Goal: Complete application form: Complete application form

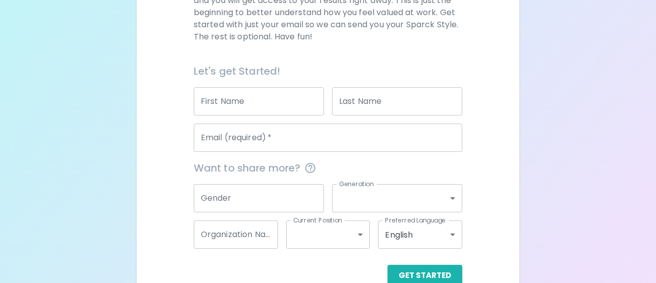
scroll to position [209, 0]
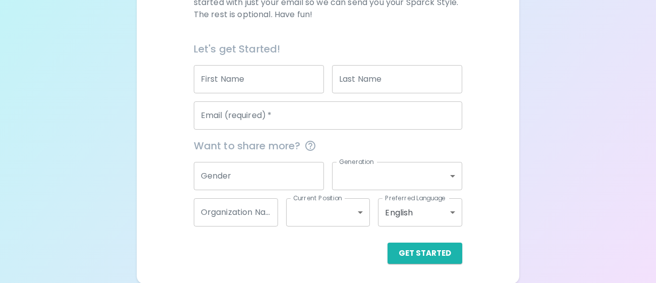
click at [276, 88] on input "First Name" at bounding box center [259, 79] width 130 height 28
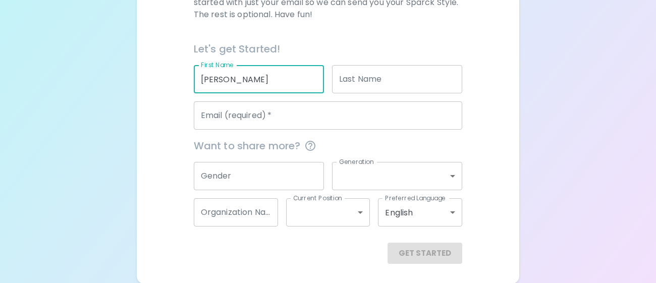
type input "[PERSON_NAME]"
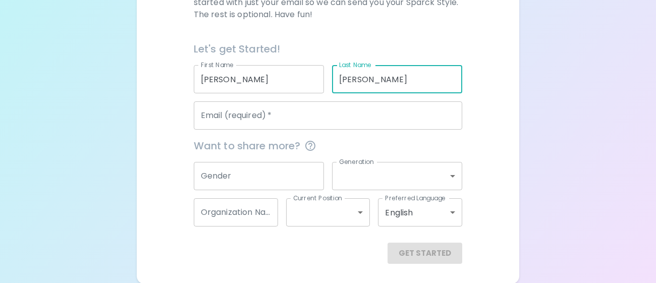
type input "[PERSON_NAME]"
click at [266, 104] on input "Email (required)   *" at bounding box center [328, 115] width 269 height 28
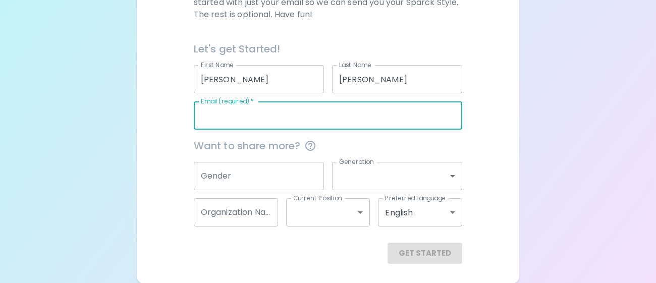
type input "b"
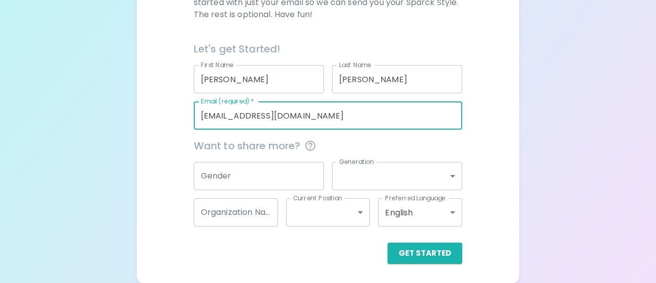
type input "[EMAIL_ADDRESS][DOMAIN_NAME]"
click at [232, 180] on input "Gender" at bounding box center [259, 176] width 130 height 28
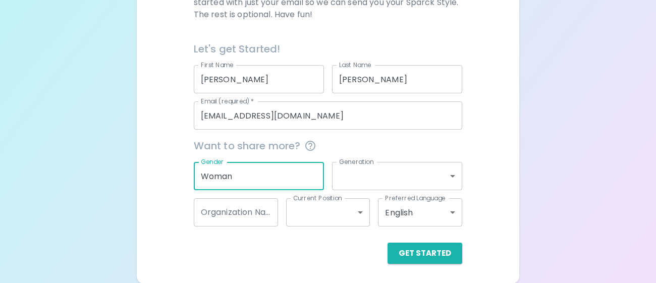
type input "Woman"
click at [219, 123] on input "[EMAIL_ADDRESS][DOMAIN_NAME]" at bounding box center [328, 115] width 269 height 28
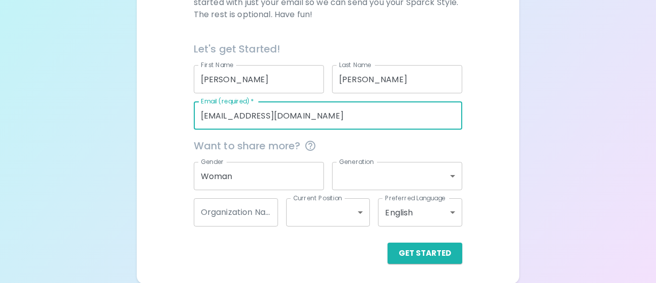
click at [219, 123] on input "[EMAIL_ADDRESS][DOMAIN_NAME]" at bounding box center [328, 115] width 269 height 28
type input "[EMAIL_ADDRESS][DOMAIN_NAME]"
click at [362, 196] on div "Current Position ​ Current Position" at bounding box center [324, 208] width 92 height 36
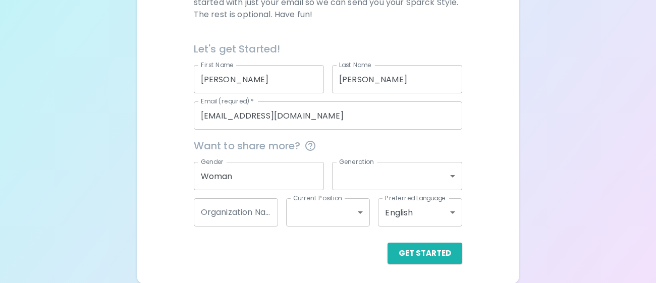
click at [368, 178] on body "Sparck Appreciation Style Quiz We are so excited to work with you to uncover yo…" at bounding box center [328, 37] width 656 height 493
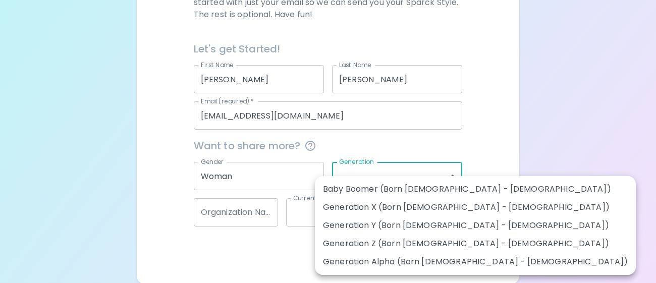
click at [383, 239] on li "Generation Z (Born [DEMOGRAPHIC_DATA] - [DEMOGRAPHIC_DATA])" at bounding box center [475, 244] width 321 height 18
type input "generation_z"
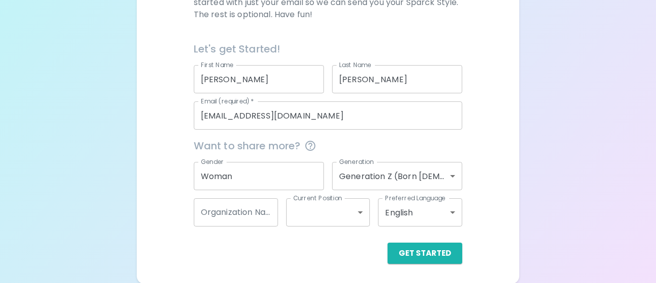
click at [383, 225] on li "Generation Z (Born [DEMOGRAPHIC_DATA] - [DEMOGRAPHIC_DATA])" at bounding box center [455, 220] width 241 height 10
click at [264, 217] on input "Organization Name" at bounding box center [236, 212] width 84 height 28
type input "Louisvil"
type input "Louisville Scholar"
click at [347, 202] on body "Sparck Appreciation Style Quiz We are so excited to work with you to uncover yo…" at bounding box center [328, 37] width 656 height 493
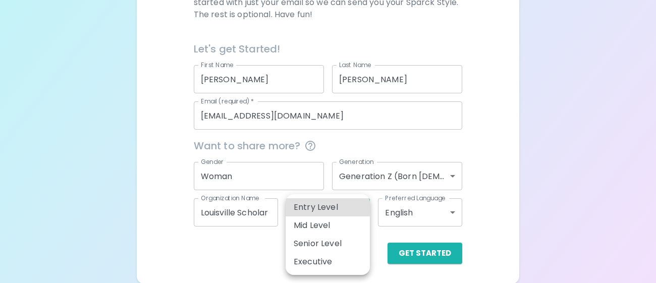
click at [342, 210] on li "Entry Level" at bounding box center [328, 207] width 84 height 18
type input "entry_level"
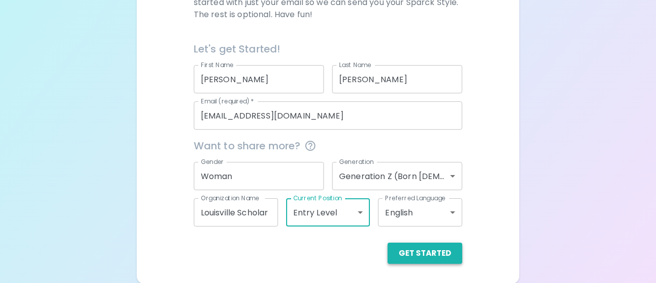
click at [408, 253] on button "Get Started" at bounding box center [424, 253] width 75 height 21
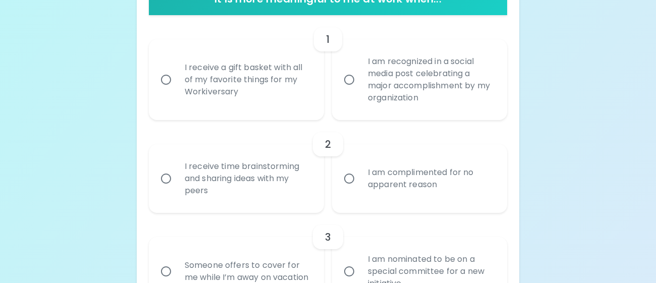
scroll to position [227, 0]
click at [408, 253] on div "I am nominated to be on a special committee for a new initiative" at bounding box center [431, 271] width 142 height 61
click at [360, 260] on input "I am nominated to be on a special committee for a new initiative" at bounding box center [349, 270] width 21 height 21
radio input "true"
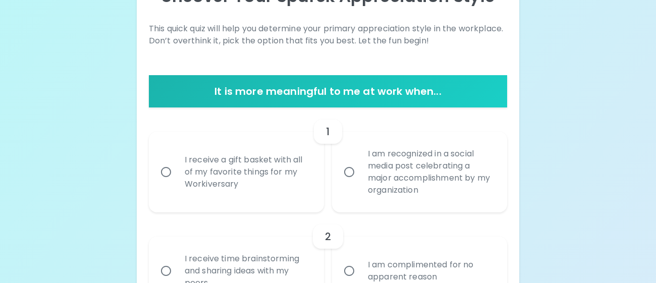
scroll to position [130, 0]
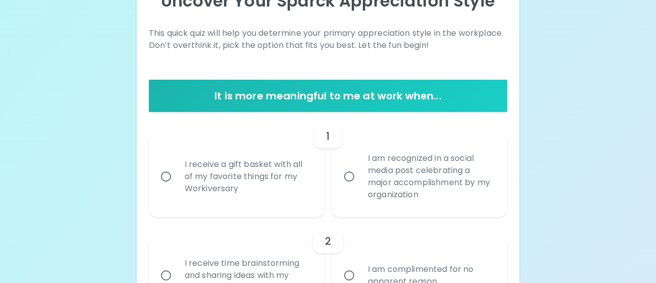
click at [305, 189] on div "I receive a gift basket with all of my favorite things for my Workiversary" at bounding box center [248, 176] width 142 height 61
click at [177, 187] on input "I receive a gift basket with all of my favorite things for my Workiversary" at bounding box center [165, 176] width 21 height 21
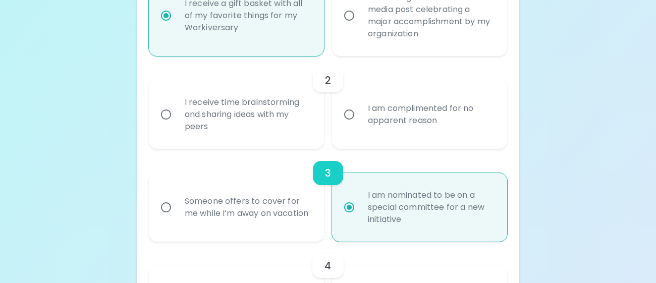
scroll to position [288, 0]
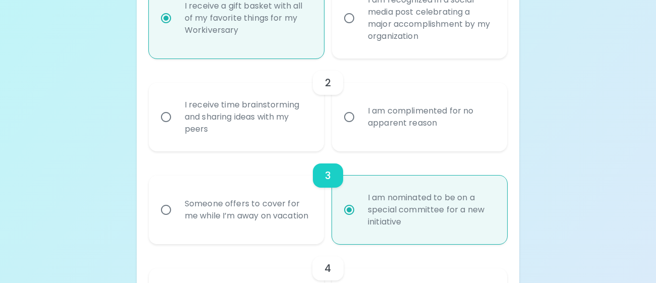
radio input "true"
click at [297, 130] on div "I receive time brainstorming and sharing ideas with my peers" at bounding box center [248, 117] width 142 height 61
click at [177, 128] on input "I receive time brainstorming and sharing ideas with my peers" at bounding box center [165, 116] width 21 height 21
radio input "false"
radio input "true"
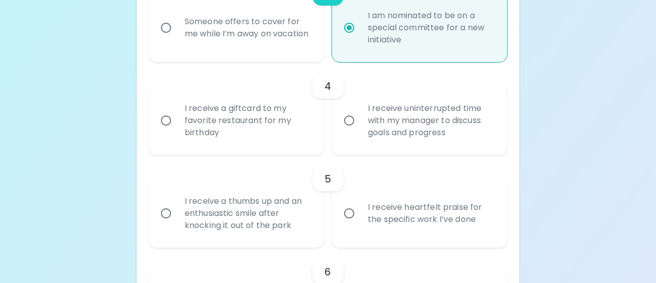
scroll to position [474, 0]
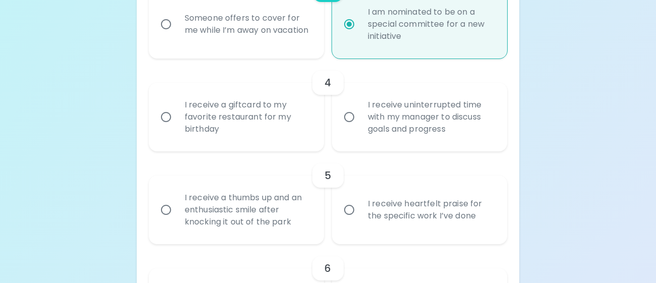
radio input "true"
click at [287, 125] on div "I receive a giftcard to my favorite restaurant for my birthday" at bounding box center [248, 117] width 142 height 61
click at [177, 125] on input "I receive a giftcard to my favorite restaurant for my birthday" at bounding box center [165, 116] width 21 height 21
radio input "false"
radio input "true"
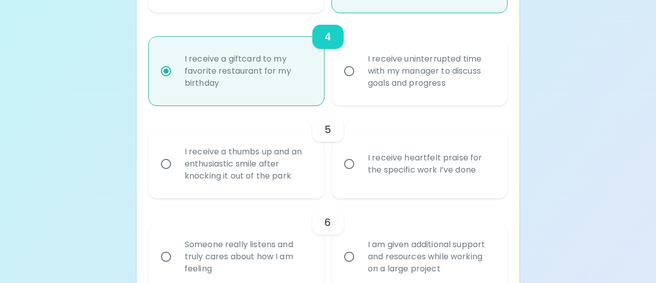
scroll to position [554, 0]
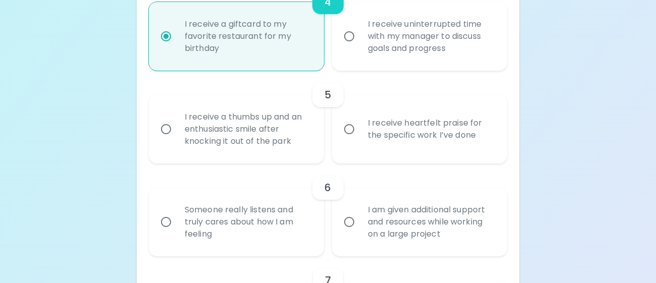
radio input "true"
click at [342, 147] on label "I receive heartfelt praise for the specific work I’ve done" at bounding box center [413, 129] width 175 height 69
click at [342, 140] on input "I receive heartfelt praise for the specific work I’ve done" at bounding box center [349, 129] width 21 height 21
radio input "false"
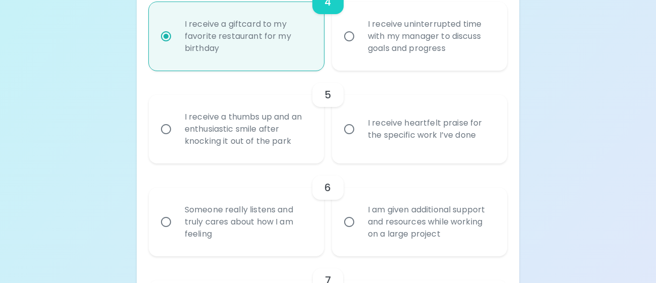
radio input "false"
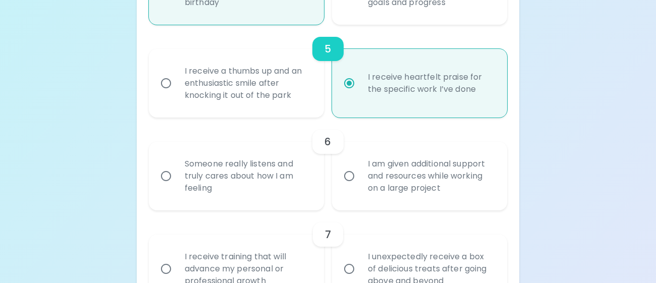
scroll to position [635, 0]
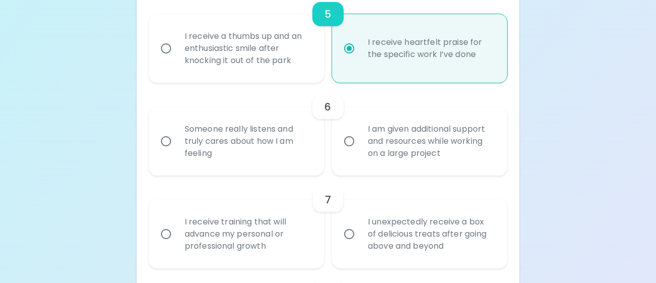
radio input "true"
click at [292, 151] on div "Someone really listens and truly cares about how I am feeling" at bounding box center [248, 141] width 142 height 61
click at [177, 151] on input "Someone really listens and truly cares about how I am feeling" at bounding box center [165, 141] width 21 height 21
radio input "false"
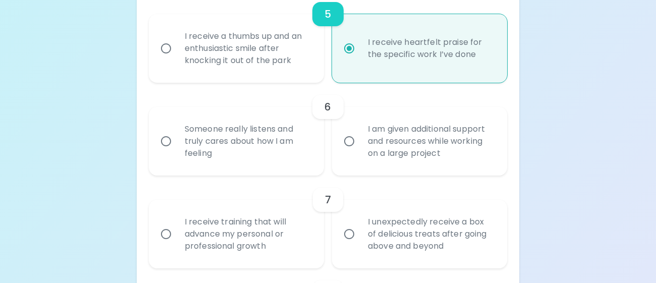
radio input "false"
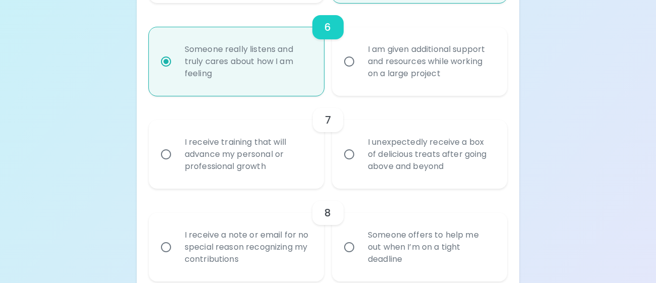
scroll to position [715, 0]
click at [362, 233] on div "Someone offers to help me out when I’m on a tight deadline" at bounding box center [431, 246] width 142 height 61
click at [360, 236] on input "Someone offers to help me out when I’m on a tight deadline" at bounding box center [349, 246] width 21 height 21
radio input "false"
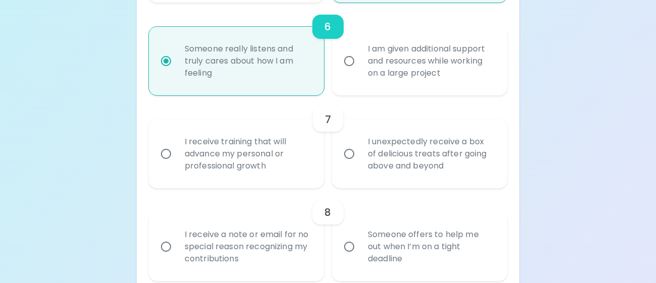
radio input "false"
radio input "true"
radio input "false"
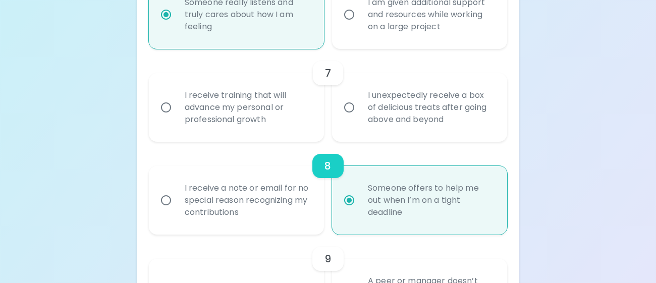
scroll to position [796, 0]
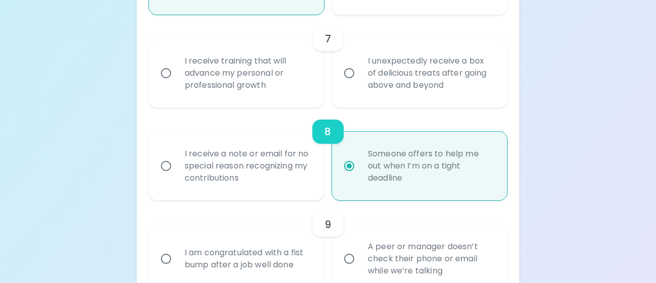
click at [429, 59] on div "I unexpectedly receive a box of delicious treats after going above and beyond" at bounding box center [431, 73] width 142 height 61
click at [360, 63] on input "I unexpectedly receive a box of delicious treats after going above and beyond" at bounding box center [349, 73] width 21 height 21
radio input "false"
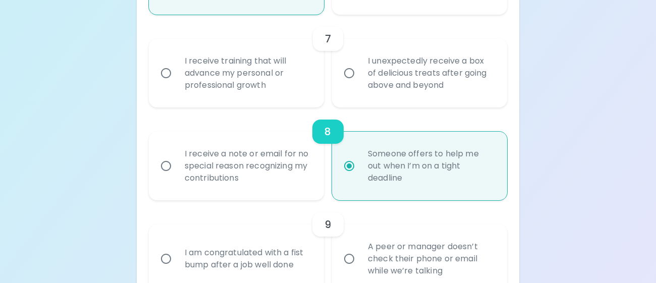
radio input "false"
radio input "true"
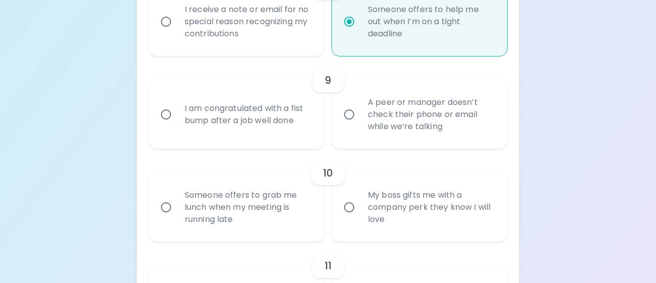
scroll to position [941, 0]
click at [230, 116] on div "I am congratulated with a fist bump after a job well done" at bounding box center [248, 113] width 142 height 48
click at [177, 116] on input "I am congratulated with a fist bump after a job well done" at bounding box center [165, 113] width 21 height 21
radio input "false"
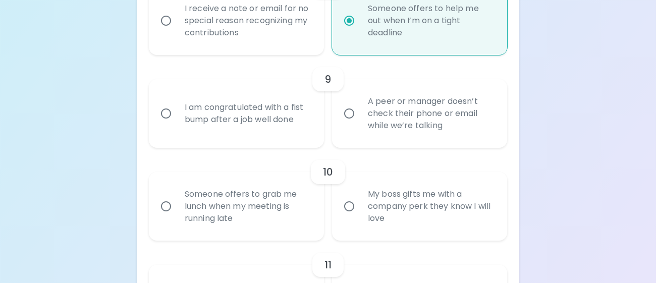
radio input "false"
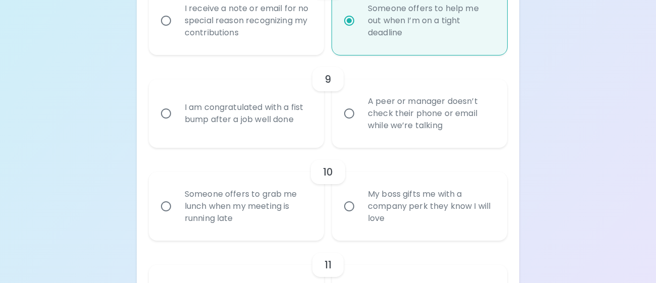
radio input "false"
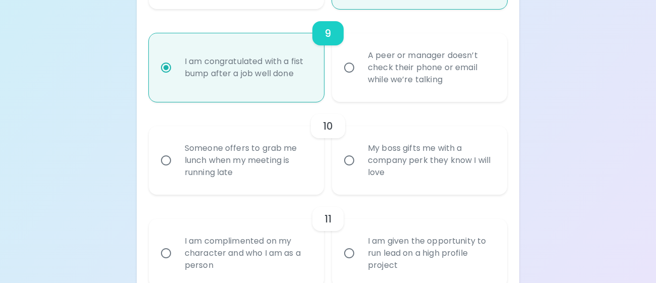
scroll to position [1022, 0]
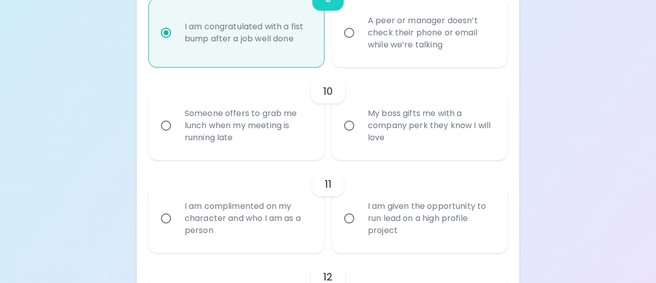
click at [269, 130] on div "Someone offers to grab me lunch when my meeting is running late" at bounding box center [248, 125] width 142 height 61
click at [177, 130] on input "Someone offers to grab me lunch when my meeting is running late" at bounding box center [165, 125] width 21 height 21
radio input "false"
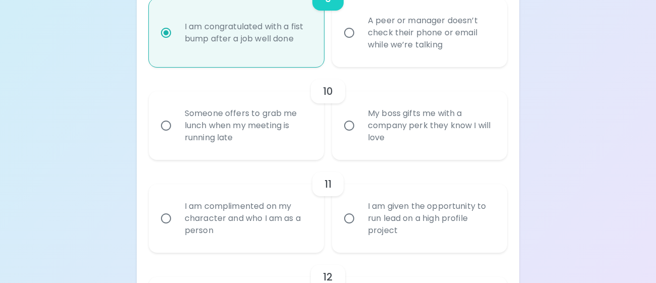
radio input "false"
radio input "true"
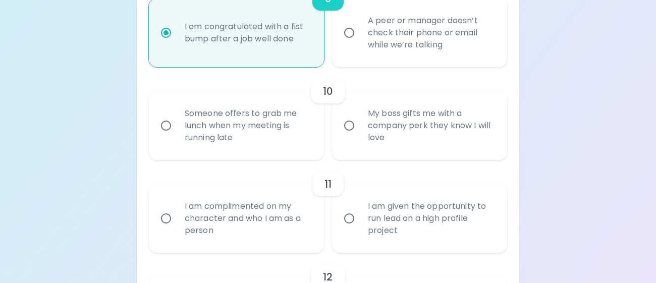
radio input "false"
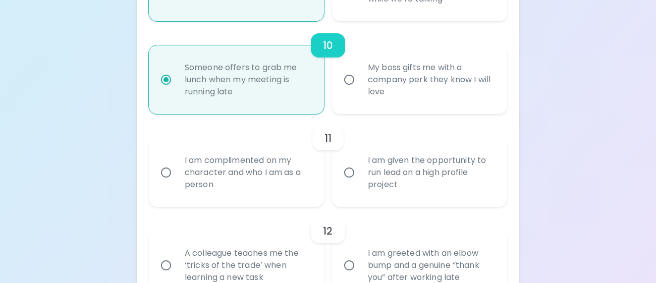
scroll to position [1103, 0]
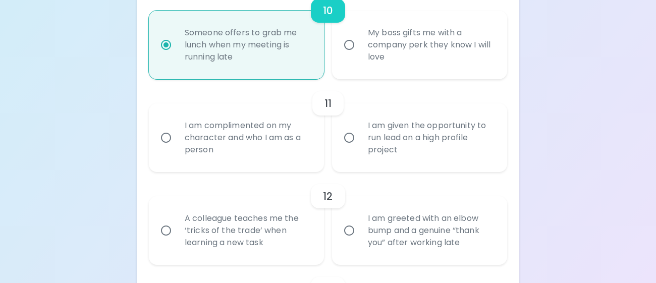
click at [269, 130] on div "I am complimented on my character and who I am as a person" at bounding box center [248, 137] width 142 height 61
click at [177, 130] on input "I am complimented on my character and who I am as a person" at bounding box center [165, 137] width 21 height 21
radio input "false"
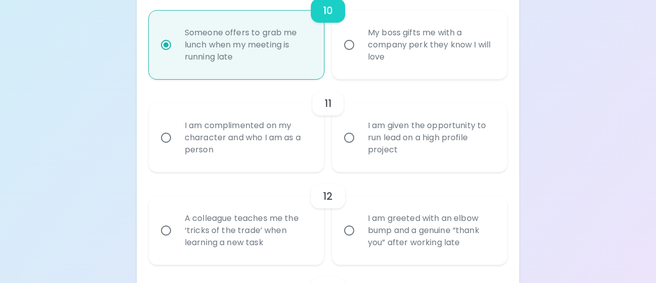
radio input "false"
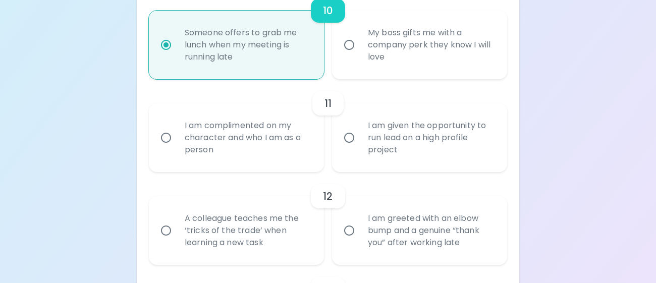
radio input "true"
radio input "false"
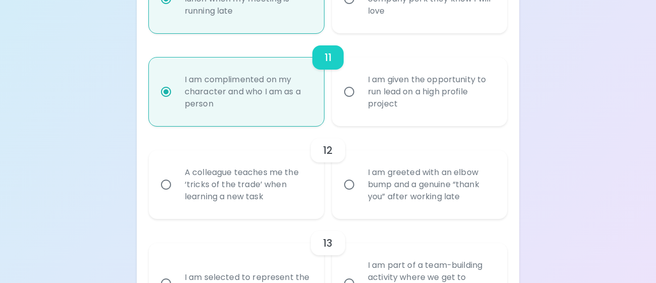
scroll to position [1183, 0]
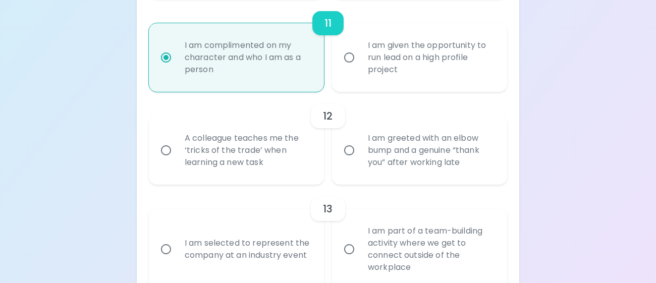
click at [288, 138] on div "A colleague teaches me the ‘tricks of the trade’ when learning a new task" at bounding box center [248, 150] width 142 height 61
click at [177, 140] on input "A colleague teaches me the ‘tricks of the trade’ when learning a new task" at bounding box center [165, 150] width 21 height 21
radio input "false"
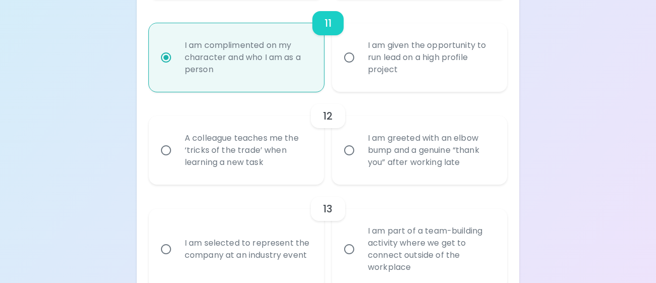
radio input "false"
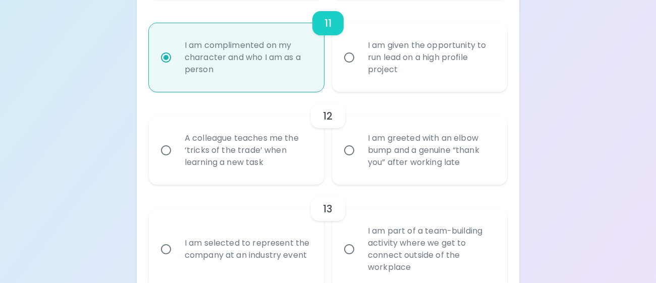
radio input "false"
radio input "true"
radio input "false"
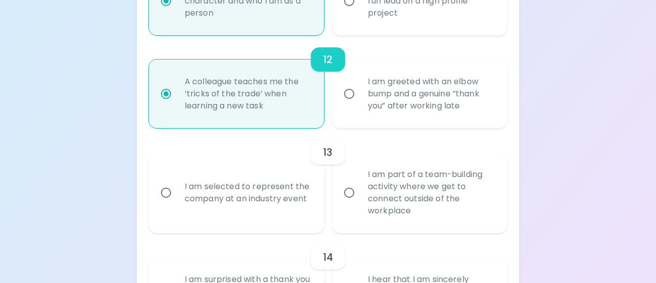
scroll to position [1264, 0]
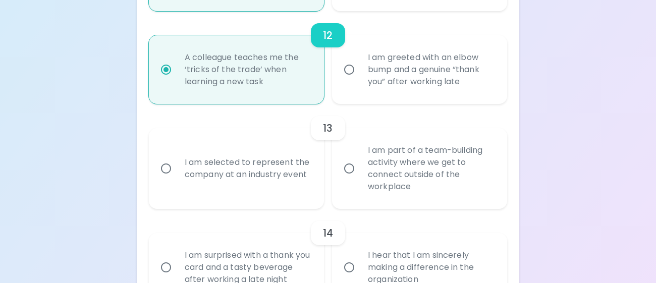
click at [396, 170] on div "I am part of a team-building activity where we get to connect outside of the wo…" at bounding box center [431, 168] width 142 height 73
click at [360, 170] on input "I am part of a team-building activity where we get to connect outside of the wo…" at bounding box center [349, 168] width 21 height 21
radio input "false"
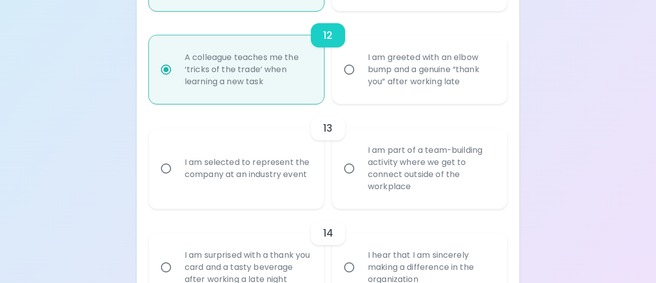
radio input "false"
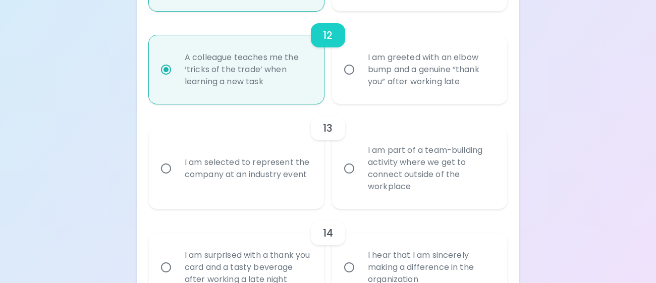
radio input "false"
radio input "true"
radio input "false"
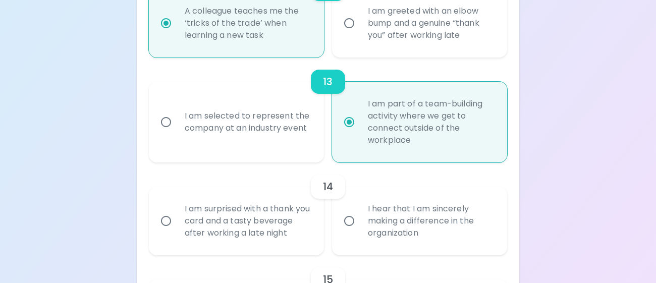
scroll to position [1344, 0]
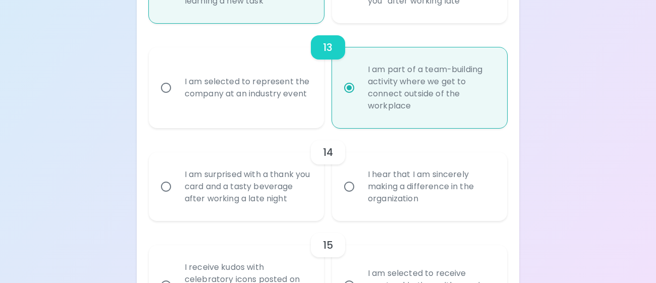
click at [396, 170] on div "I hear that I am sincerely making a difference in the organization" at bounding box center [431, 186] width 142 height 61
click at [360, 176] on input "I hear that I am sincerely making a difference in the organization" at bounding box center [349, 186] width 21 height 21
radio input "false"
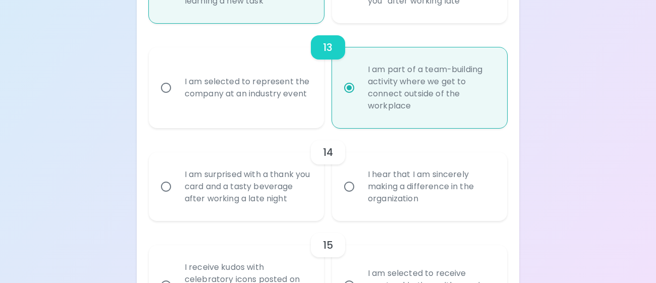
radio input "false"
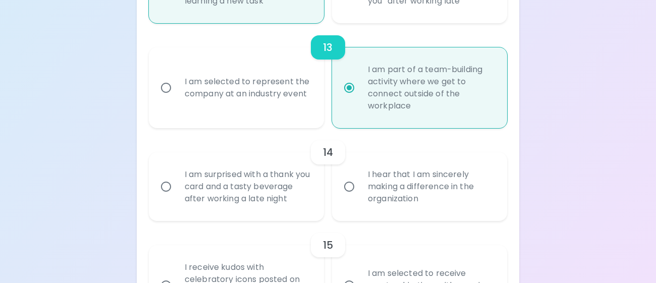
radio input "false"
radio input "true"
radio input "false"
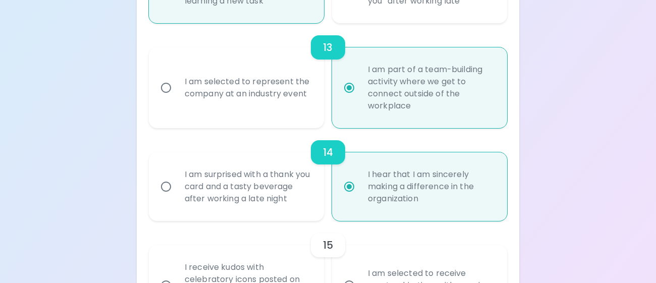
scroll to position [1425, 0]
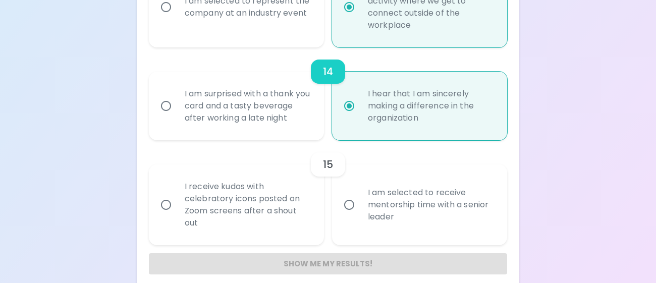
click at [380, 234] on div "I am selected to receive mentorship time with a senior leader" at bounding box center [431, 205] width 142 height 61
click at [360, 215] on input "I am selected to receive mentorship time with a senior leader" at bounding box center [349, 204] width 21 height 21
radio input "false"
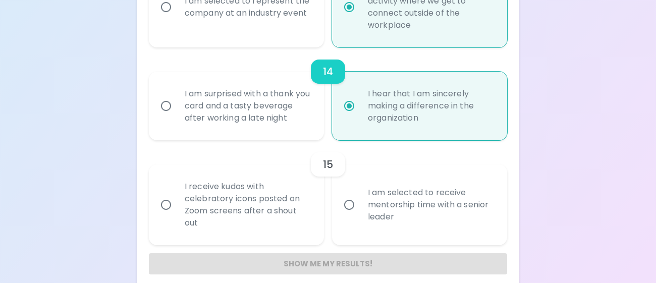
radio input "false"
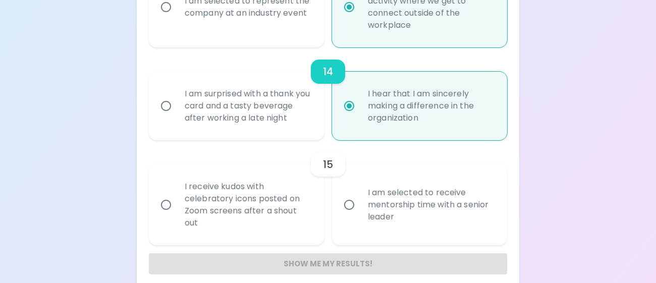
radio input "false"
radio input "true"
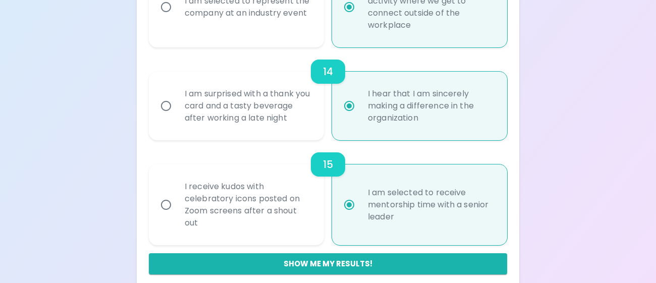
scroll to position [1448, 0]
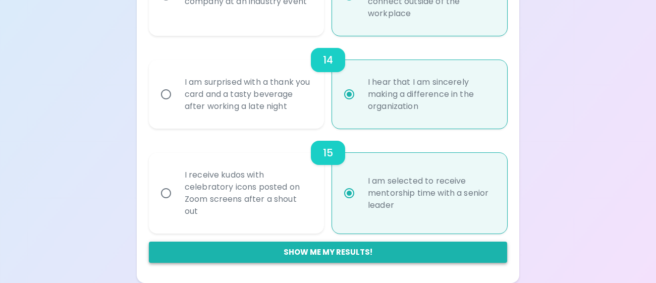
radio input "true"
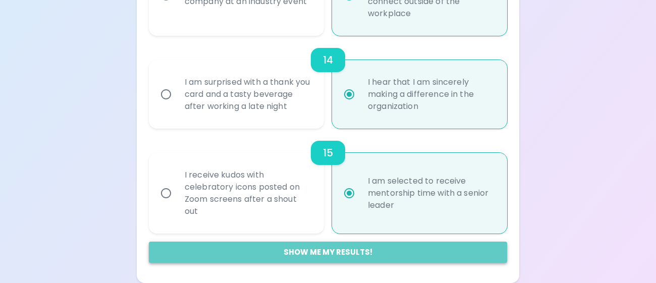
click at [373, 249] on button "Show me my results!" at bounding box center [328, 252] width 358 height 21
radio input "false"
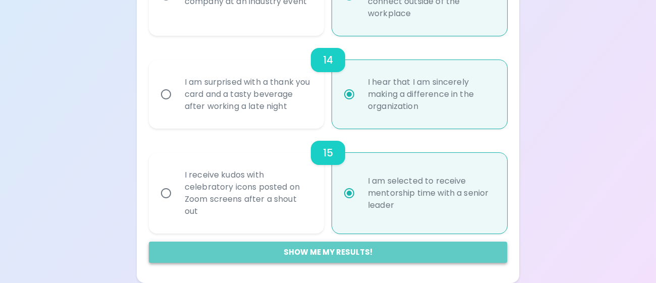
radio input "false"
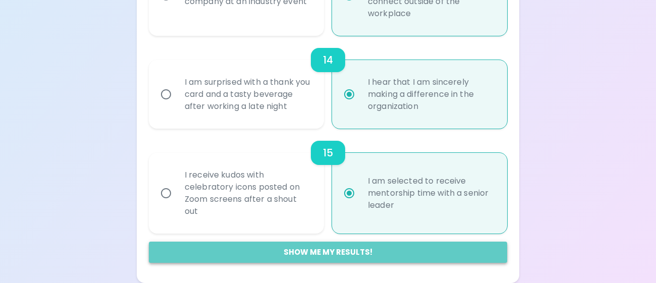
radio input "false"
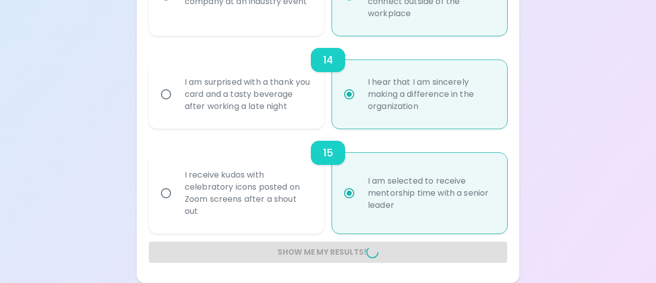
radio input "false"
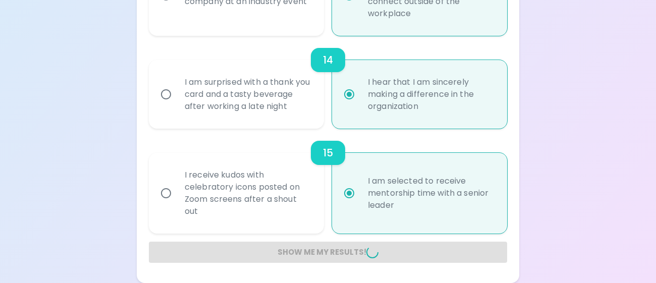
radio input "false"
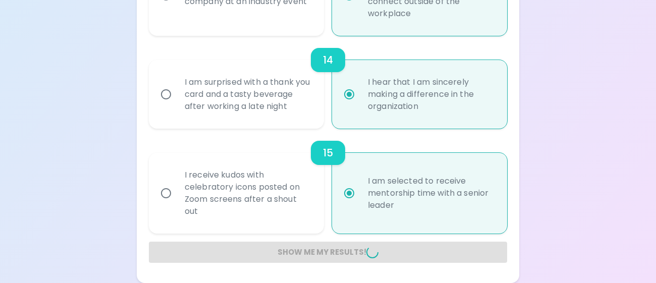
radio input "false"
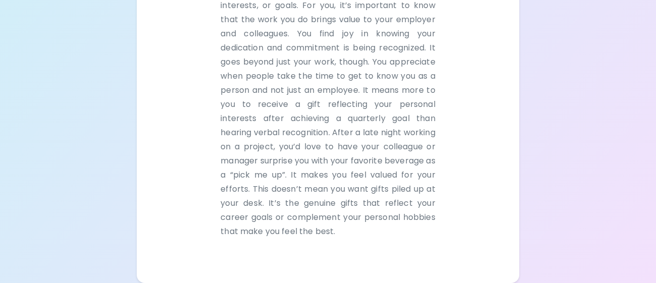
scroll to position [698, 0]
